Goal: Information Seeking & Learning: Learn about a topic

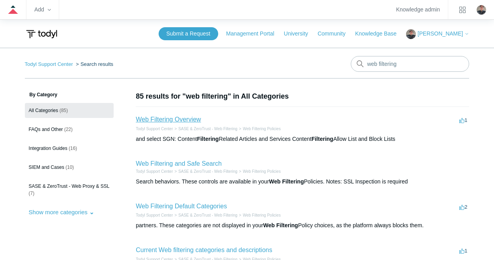
click at [161, 120] on link "Web Filtering Overview" at bounding box center [168, 119] width 65 height 7
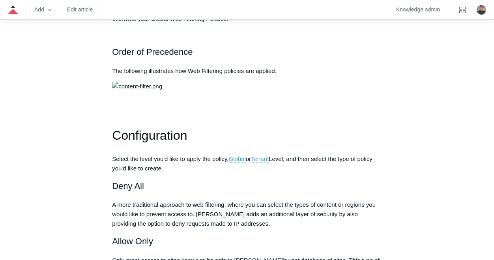
scroll to position [552, 0]
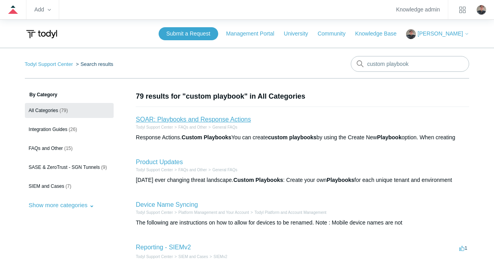
click at [204, 119] on link "SOAR: Playbooks and Response Actions" at bounding box center [193, 119] width 115 height 7
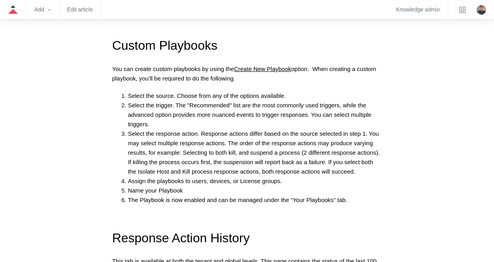
scroll to position [789, 0]
